Goal: Transaction & Acquisition: Purchase product/service

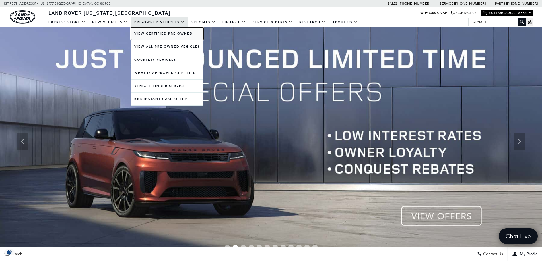
click at [165, 35] on link "View Certified Pre-Owned" at bounding box center [167, 33] width 73 height 13
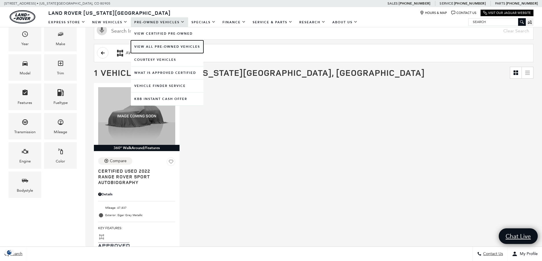
click at [154, 44] on link "View All Pre-Owned Vehicles" at bounding box center [167, 46] width 73 height 13
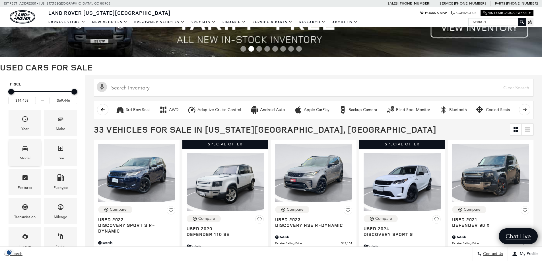
click at [27, 155] on div "Model" at bounding box center [25, 158] width 11 height 6
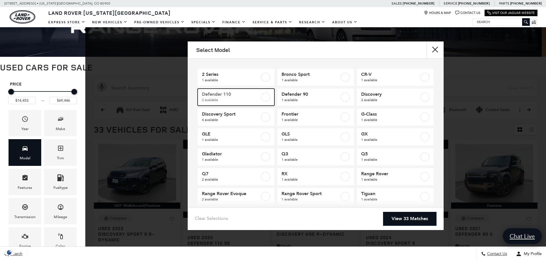
click at [261, 98] on label at bounding box center [265, 97] width 9 height 9
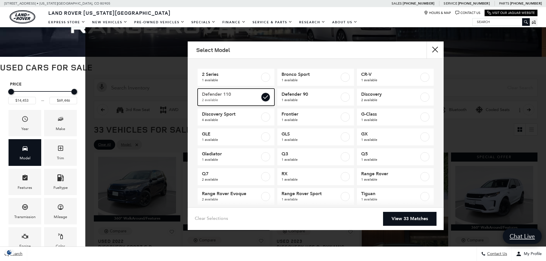
type input "$41,964"
type input "$59,171"
checkbox input "true"
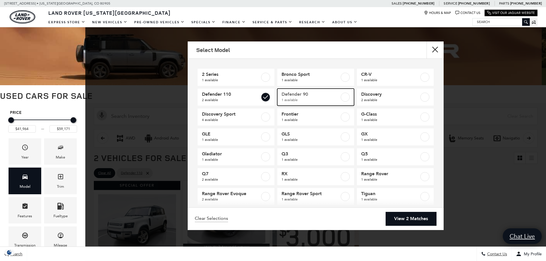
click at [341, 96] on label at bounding box center [345, 97] width 9 height 9
checkbox input "true"
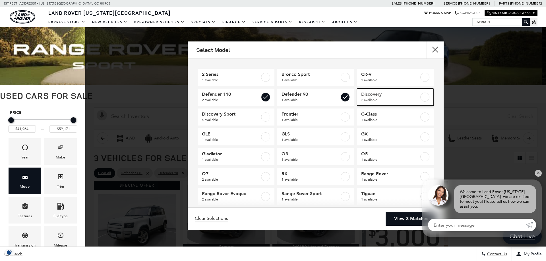
click at [380, 96] on span "Discovery" at bounding box center [390, 95] width 58 height 6
checkbox input "true"
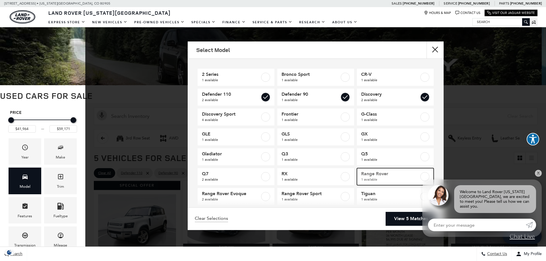
click at [386, 177] on span "1 available" at bounding box center [390, 180] width 58 height 6
type input "$69,446"
checkbox input "true"
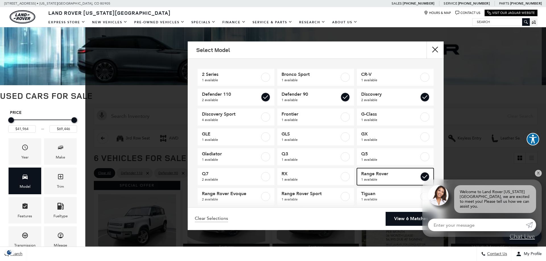
scroll to position [28, 0]
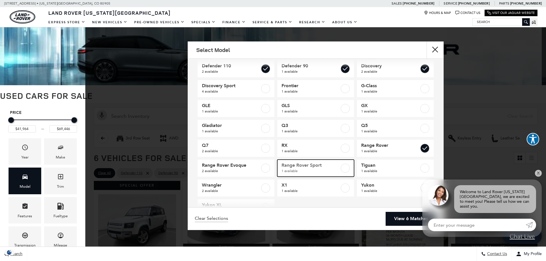
click at [341, 170] on label at bounding box center [345, 168] width 9 height 9
checkbox input "true"
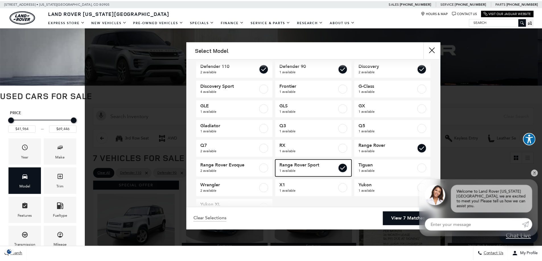
scroll to position [47, 0]
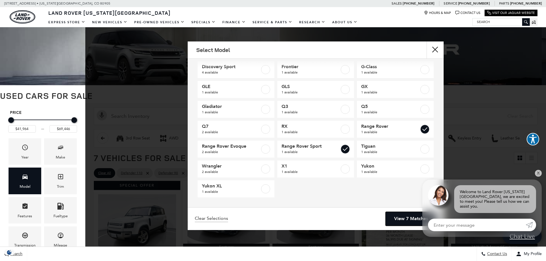
click at [406, 218] on link "View 7 Matches" at bounding box center [411, 219] width 51 height 14
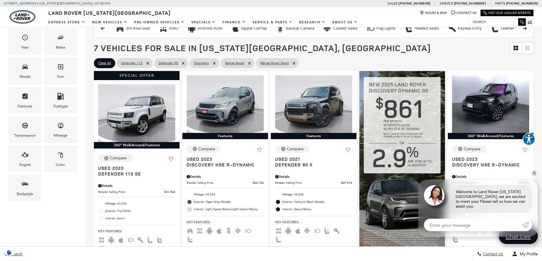
scroll to position [114, 0]
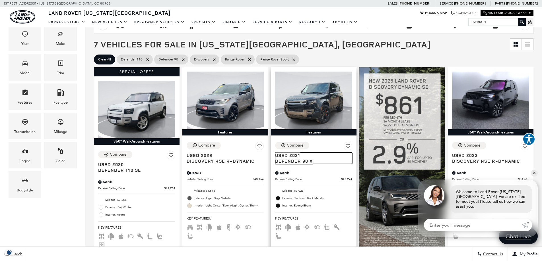
click at [293, 160] on span "Defender 90 X" at bounding box center [311, 161] width 73 height 6
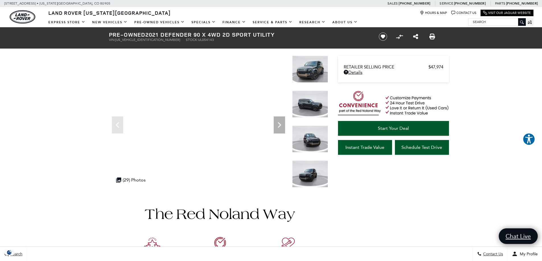
click at [306, 69] on img at bounding box center [310, 69] width 36 height 27
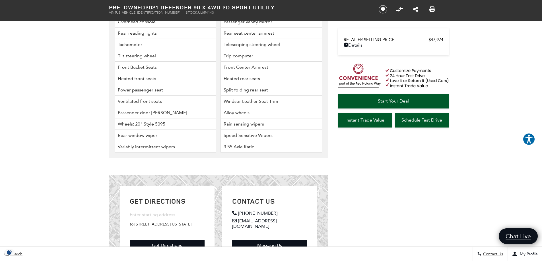
scroll to position [1706, 0]
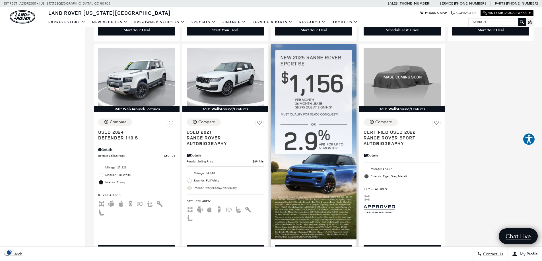
scroll to position [313, 0]
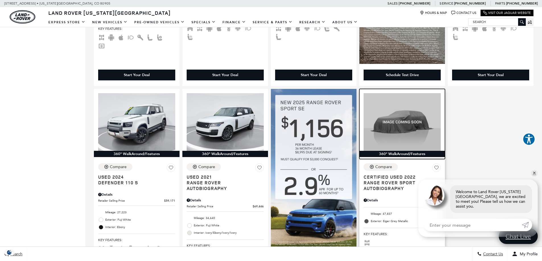
click at [396, 131] on img at bounding box center [401, 122] width 77 height 58
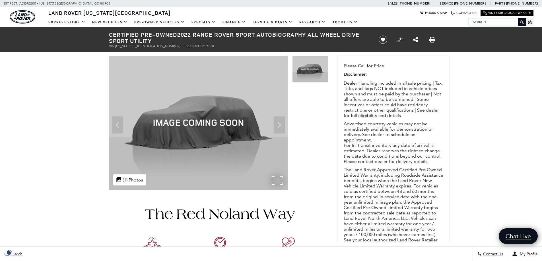
click at [279, 126] on img at bounding box center [198, 123] width 179 height 134
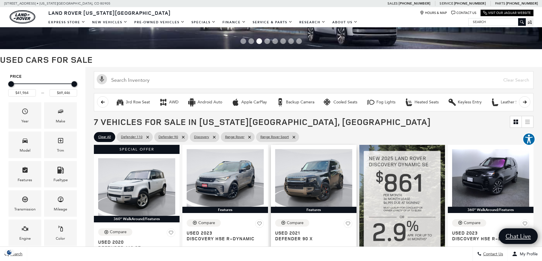
scroll to position [28, 0]
